Goal: Use online tool/utility: Use online tool/utility

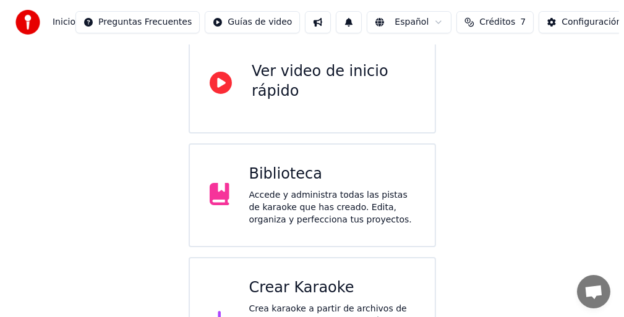
scroll to position [179, 0]
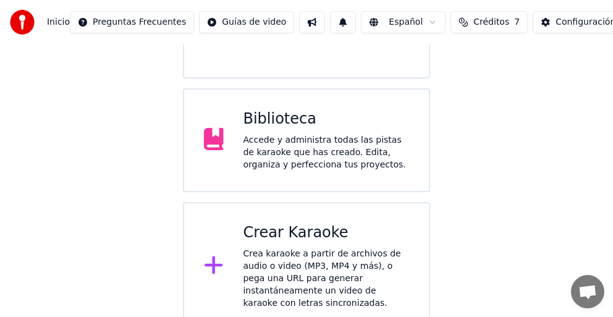
click at [278, 254] on div "Crea karaoke a partir de archivos de audio o video (MP3, MP4 y más), o pega una…" at bounding box center [327, 279] width 166 height 62
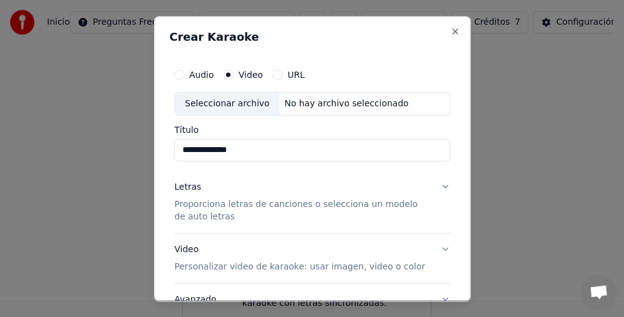
type input "**********"
click at [216, 181] on div "Letras Proporciona letras de canciones o selecciona un modelo de auto letras" at bounding box center [302, 202] width 256 height 42
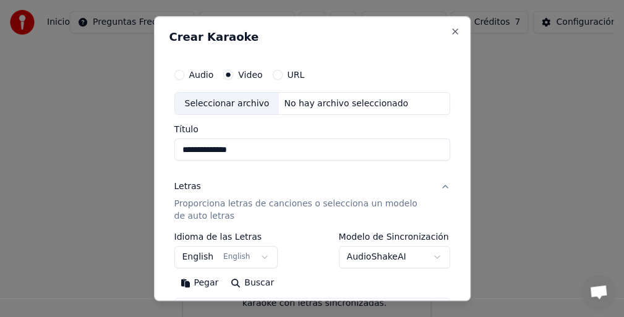
scroll to position [62, 0]
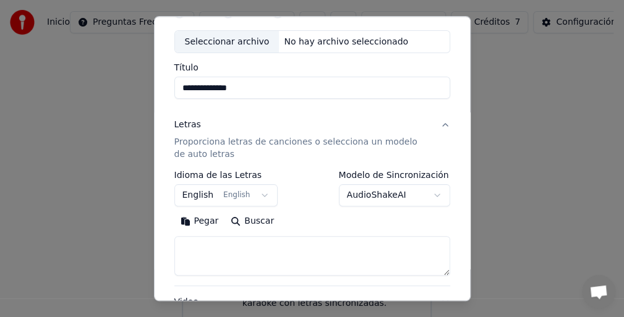
click at [186, 143] on p "Proporciona letras de canciones o selecciona un modelo de auto letras" at bounding box center [302, 149] width 256 height 25
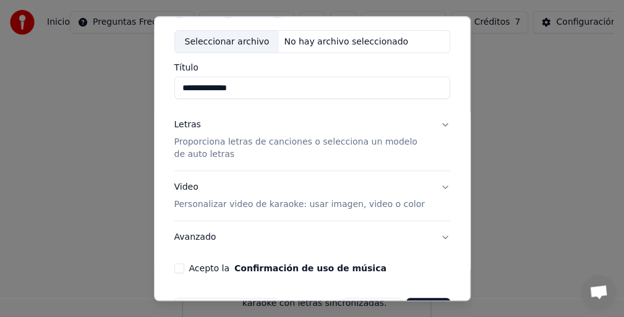
click at [186, 142] on p "Proporciona letras de canciones o selecciona un modelo de auto letras" at bounding box center [302, 149] width 256 height 25
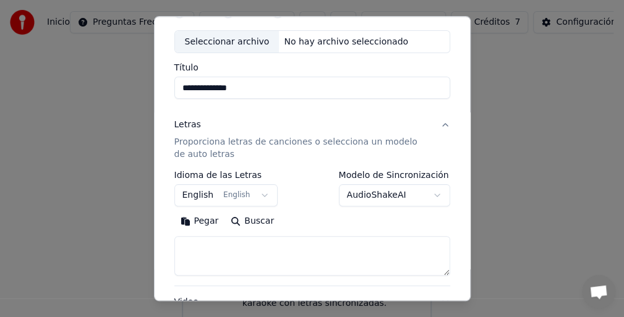
click at [204, 216] on button "Pegar" at bounding box center [199, 222] width 51 height 20
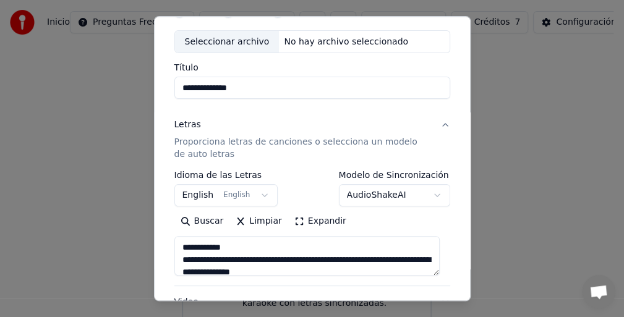
scroll to position [215, 0]
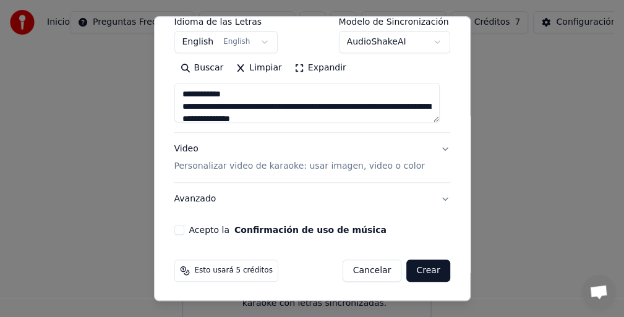
click at [191, 156] on div "Video Personalizar video de karaoke: usar imagen, video o color" at bounding box center [299, 158] width 250 height 30
type textarea "**********"
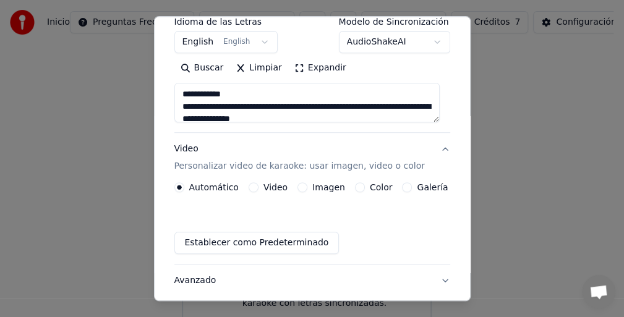
scroll to position [182, 0]
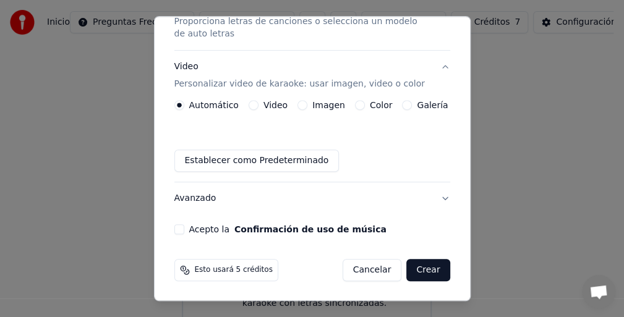
click at [249, 101] on button "Video" at bounding box center [254, 106] width 10 height 10
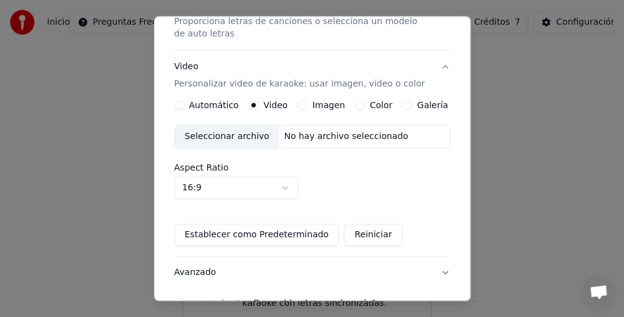
click at [247, 137] on div "Seleccionar archivo" at bounding box center [227, 137] width 104 height 22
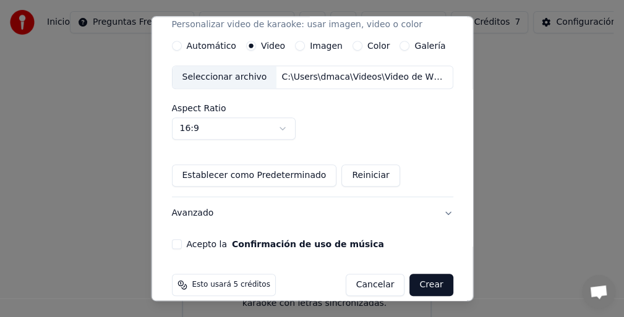
scroll to position [256, 0]
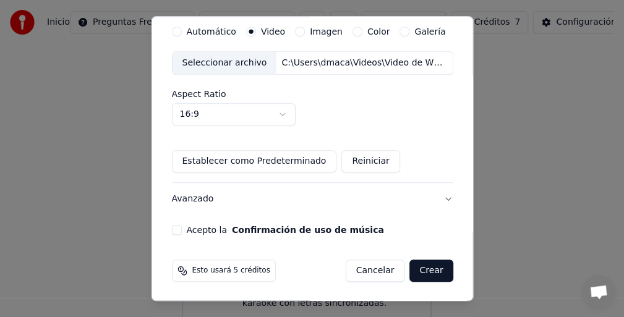
click at [174, 229] on button "Acepto la Confirmación de uso de música" at bounding box center [176, 231] width 10 height 10
click at [178, 229] on button "Acepto la Confirmación de uso de música" at bounding box center [176, 231] width 10 height 10
click at [179, 229] on div "Acepto la Confirmación de uso de música" at bounding box center [311, 231] width 281 height 10
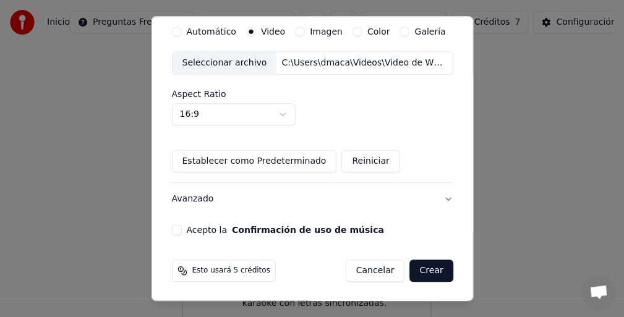
click at [179, 229] on div "Acepto la Confirmación de uso de música" at bounding box center [311, 231] width 281 height 10
click at [171, 226] on button "Acepto la Confirmación de uso de música" at bounding box center [176, 231] width 10 height 10
click at [176, 226] on button "Acepto la Confirmación de uso de música" at bounding box center [176, 231] width 10 height 10
click at [428, 269] on button "Crear" at bounding box center [430, 271] width 43 height 22
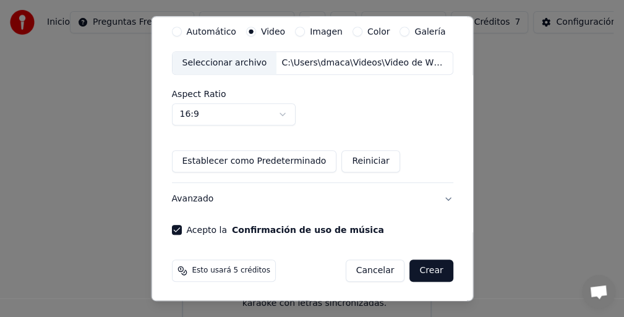
scroll to position [286, 0]
click at [427, 268] on button "Crear" at bounding box center [430, 271] width 43 height 22
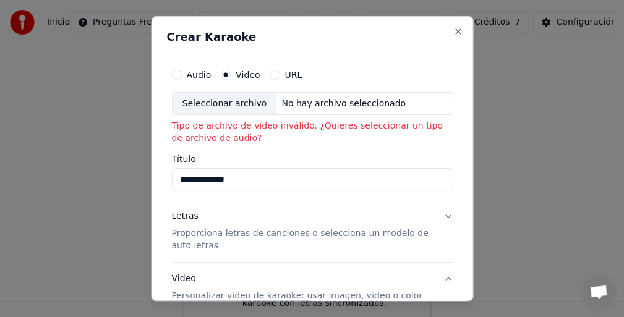
scroll to position [62, 0]
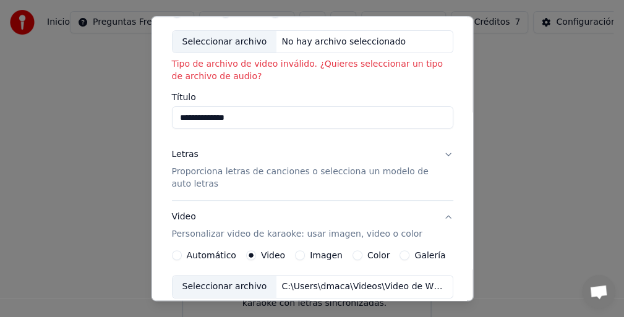
click at [216, 176] on p "Proporciona letras de canciones o selecciona un modelo de auto letras" at bounding box center [302, 178] width 262 height 25
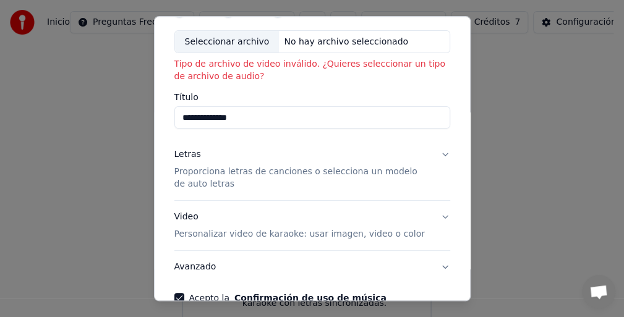
click at [216, 176] on p "Proporciona letras de canciones o selecciona un modelo de auto letras" at bounding box center [302, 178] width 256 height 25
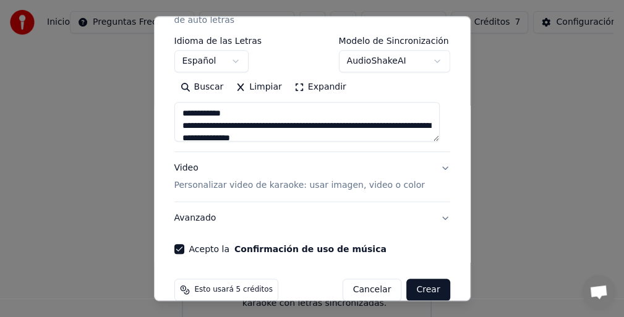
scroll to position [245, 0]
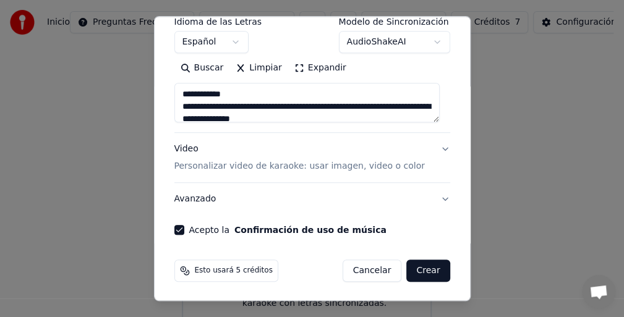
click at [277, 165] on p "Personalizar video de karaoke: usar imagen, video o color" at bounding box center [299, 167] width 250 height 12
type textarea "**********"
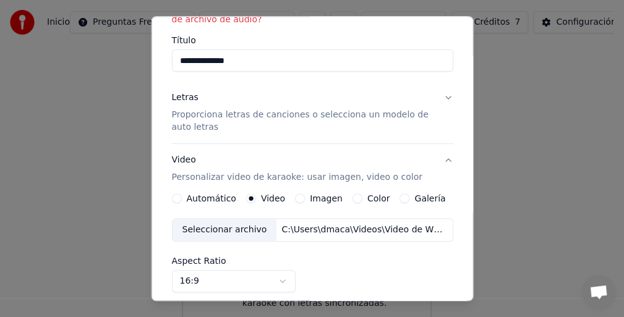
scroll to position [0, 0]
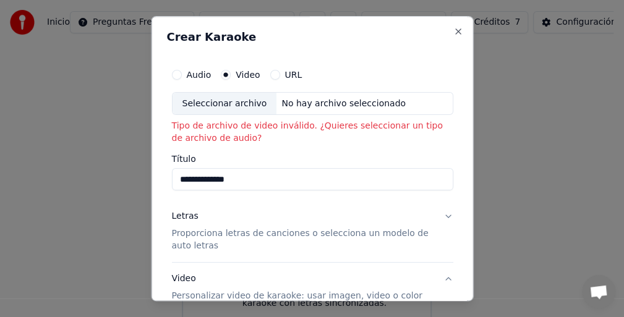
click at [176, 74] on button "Audio" at bounding box center [176, 75] width 10 height 10
click at [225, 100] on div "Seleccionar archivo" at bounding box center [224, 104] width 104 height 22
type input "**********"
click at [197, 179] on input "**********" at bounding box center [311, 180] width 281 height 22
drag, startPoint x: 268, startPoint y: 175, endPoint x: 145, endPoint y: 178, distance: 122.5
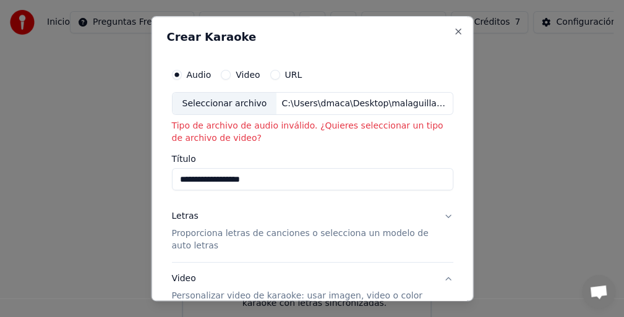
click at [145, 178] on body "**********" at bounding box center [306, 75] width 613 height 509
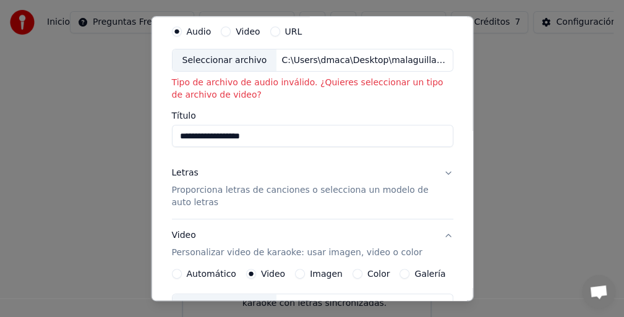
scroll to position [62, 0]
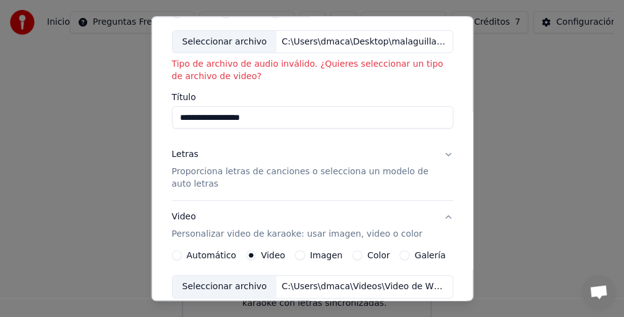
click at [244, 169] on p "Proporciona letras de canciones o selecciona un modelo de auto letras" at bounding box center [302, 178] width 262 height 25
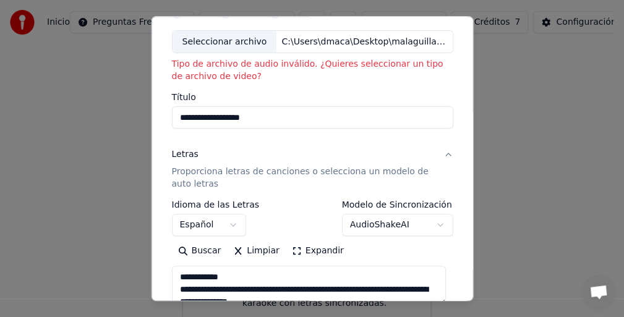
scroll to position [245, 0]
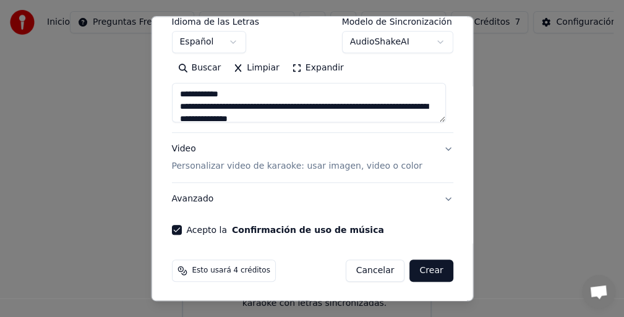
click at [258, 164] on p "Personalizar video de karaoke: usar imagen, video o color" at bounding box center [296, 167] width 250 height 12
type textarea "**********"
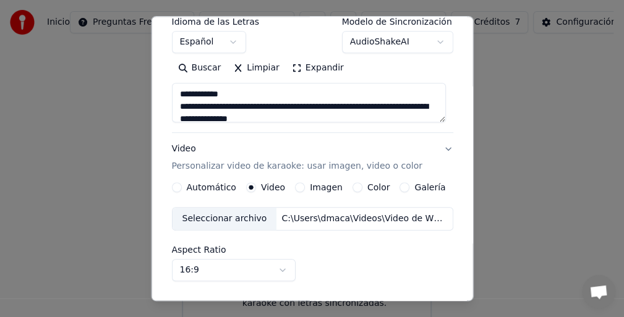
scroll to position [130, 0]
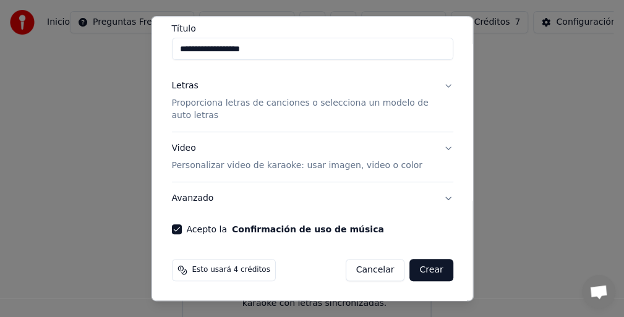
click at [240, 167] on p "Personalizar video de karaoke: usar imagen, video o color" at bounding box center [296, 166] width 250 height 12
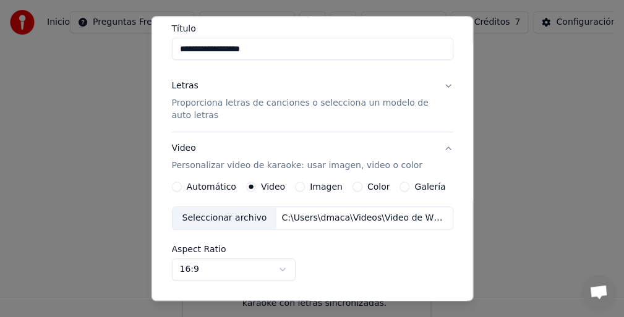
scroll to position [245, 0]
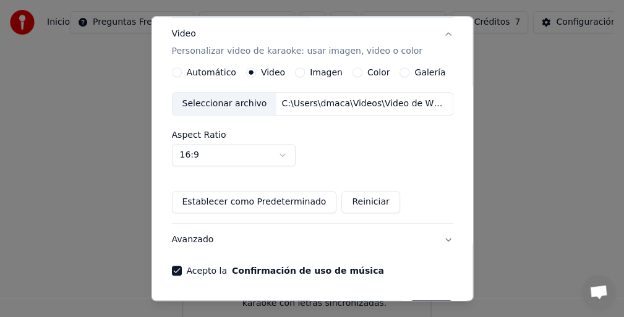
click at [222, 100] on div "Seleccionar archivo" at bounding box center [224, 104] width 104 height 22
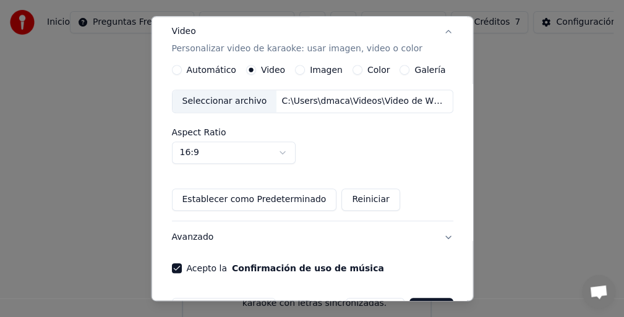
scroll to position [286, 0]
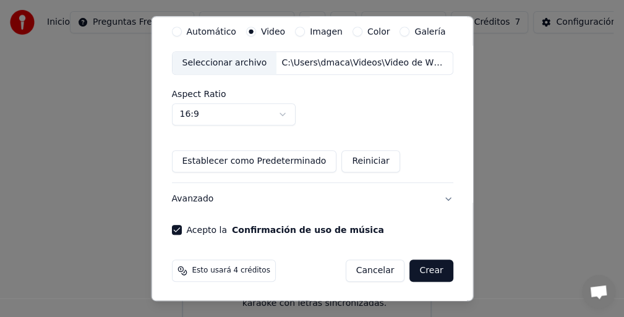
click at [420, 267] on button "Crear" at bounding box center [430, 271] width 43 height 22
click at [422, 269] on button "Crear" at bounding box center [430, 271] width 43 height 22
click at [420, 269] on button "Crear" at bounding box center [430, 271] width 43 height 22
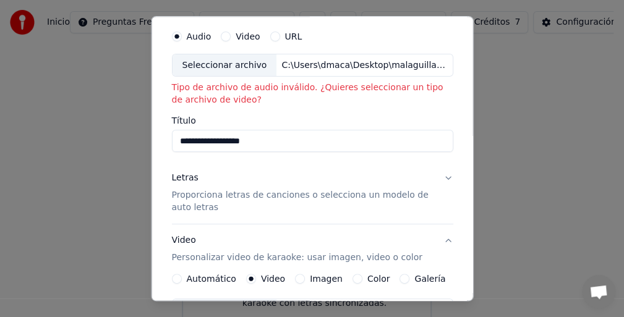
click at [223, 36] on button "Video" at bounding box center [226, 37] width 10 height 10
click at [219, 66] on div "Seleccionar archivo" at bounding box center [224, 65] width 104 height 22
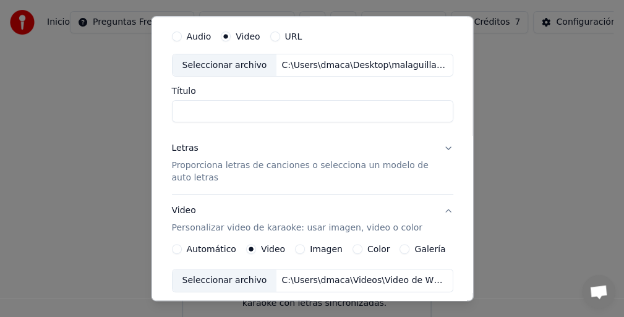
type input "**********"
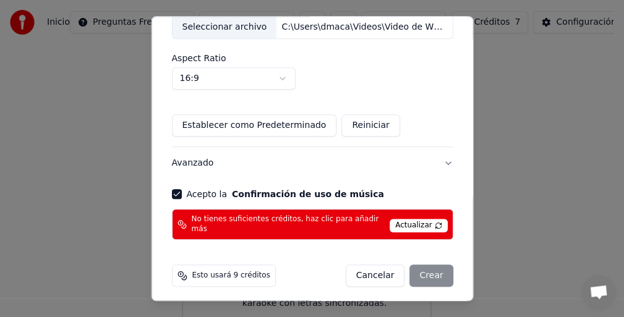
click at [416, 221] on span "Actualizar" at bounding box center [419, 226] width 58 height 14
click at [433, 273] on div "Cancelar Crear" at bounding box center [399, 276] width 108 height 22
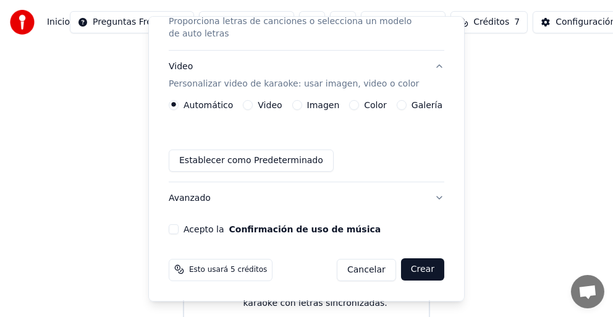
scroll to position [182, 0]
